Goal: Task Accomplishment & Management: Use online tool/utility

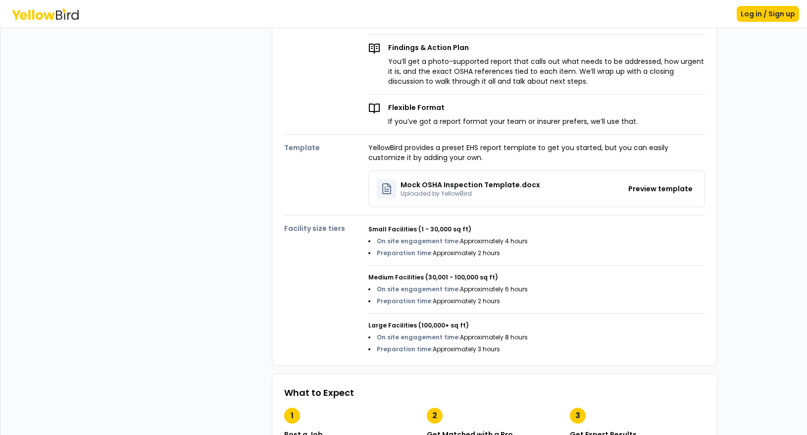
scroll to position [297, 0]
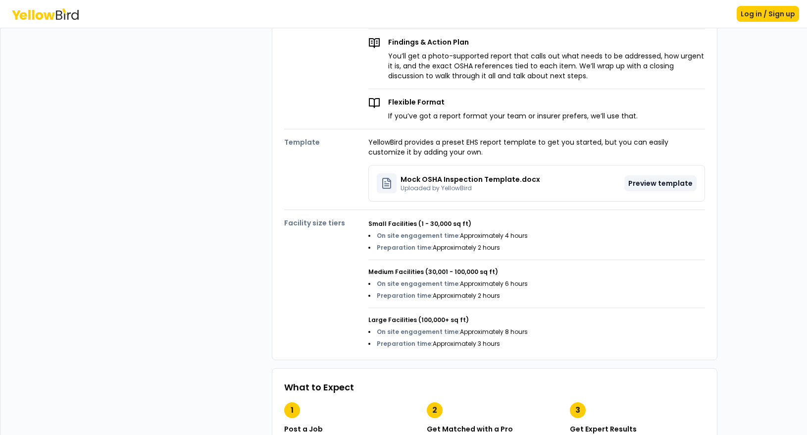
click at [651, 181] on button "Preview template" at bounding box center [661, 183] width 72 height 16
click at [656, 183] on button "Preview template" at bounding box center [661, 183] width 72 height 16
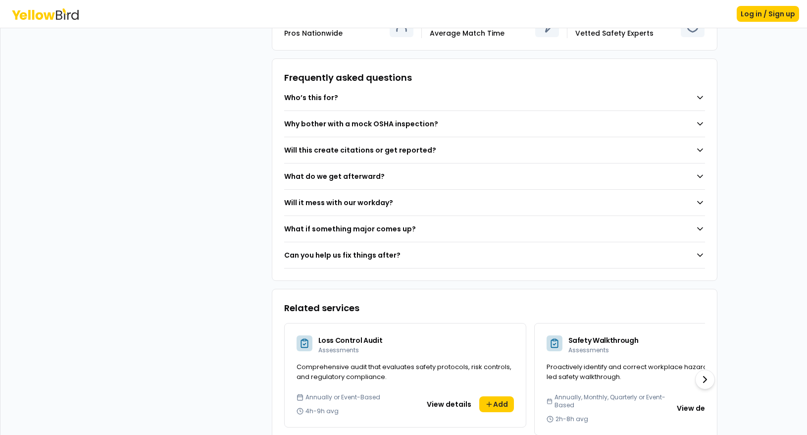
scroll to position [795, 0]
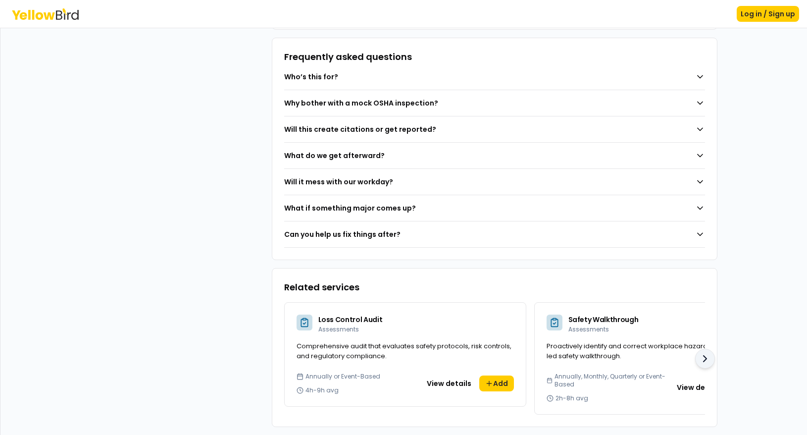
click at [700, 353] on icon at bounding box center [705, 359] width 12 height 12
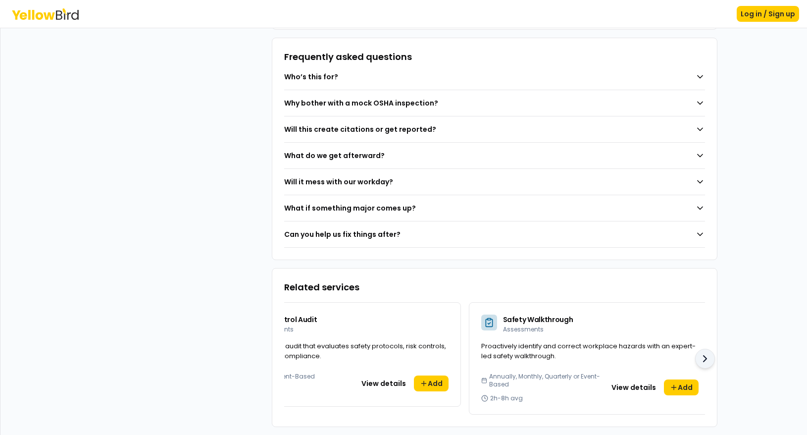
scroll to position [0, 71]
click at [623, 379] on button "View details" at bounding box center [628, 387] width 56 height 16
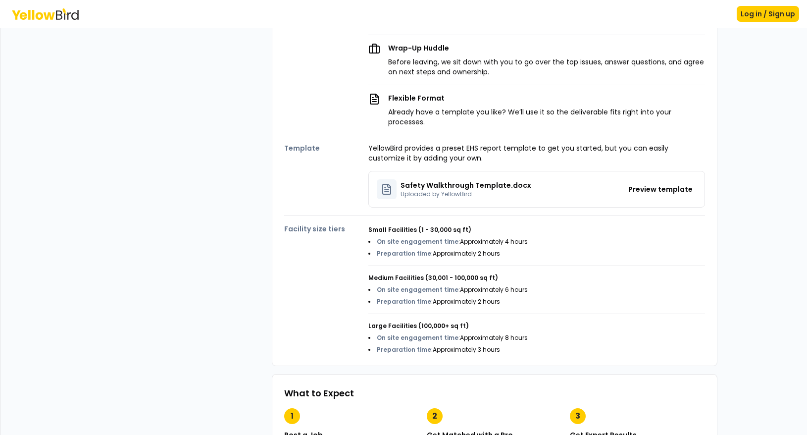
scroll to position [297, 0]
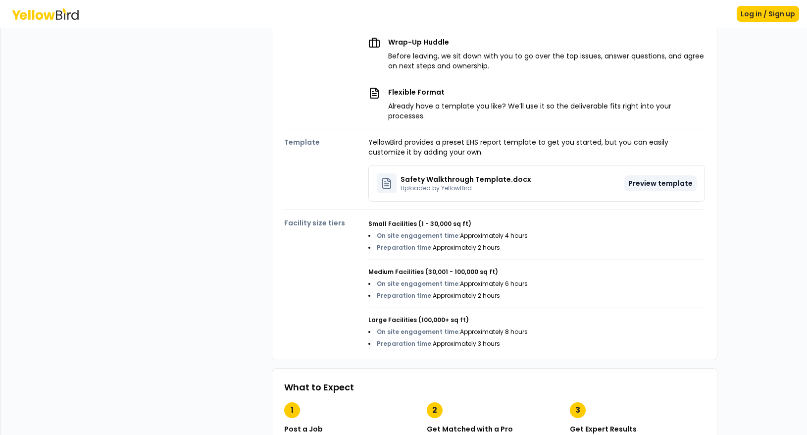
click at [666, 175] on button "Preview template" at bounding box center [661, 183] width 72 height 16
click at [668, 175] on button "Preview template" at bounding box center [661, 183] width 72 height 16
drag, startPoint x: 669, startPoint y: 170, endPoint x: 182, endPoint y: 219, distance: 489.3
click at [183, 220] on div "Safety Walkthrough Assessments Proactively identify and correct workplace hazar…" at bounding box center [404, 342] width 643 height 1166
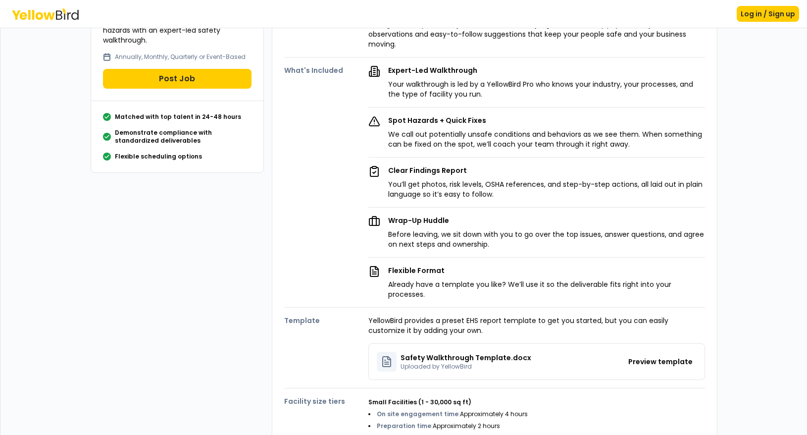
scroll to position [0, 0]
